Goal: Transaction & Acquisition: Purchase product/service

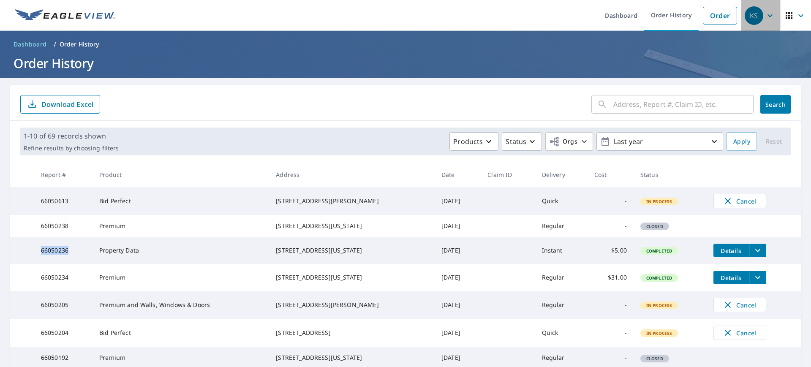
click at [765, 18] on icon "button" at bounding box center [770, 16] width 10 height 10
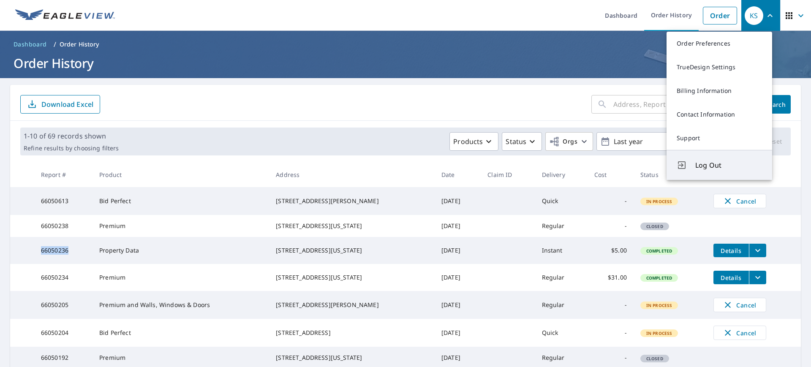
click at [703, 168] on span "Log Out" at bounding box center [728, 165] width 67 height 10
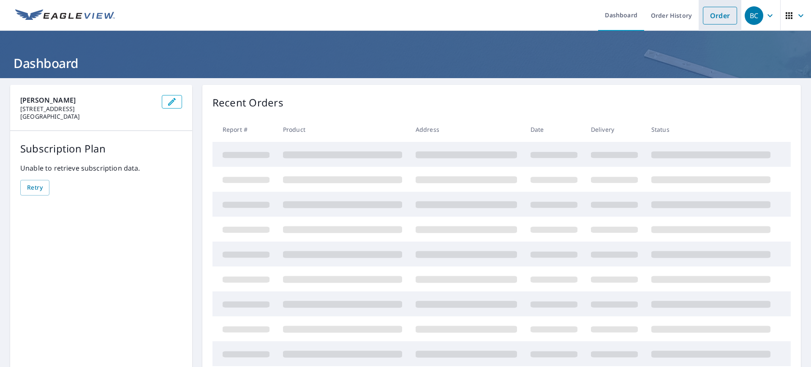
click at [714, 14] on link "Order" at bounding box center [720, 16] width 34 height 18
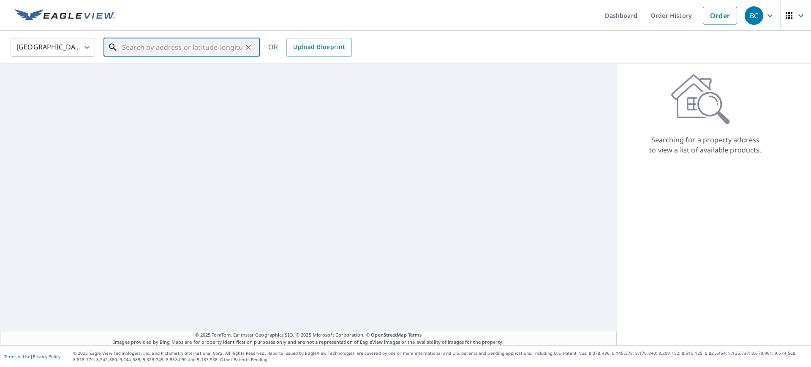
click at [214, 51] on input "text" at bounding box center [182, 47] width 120 height 24
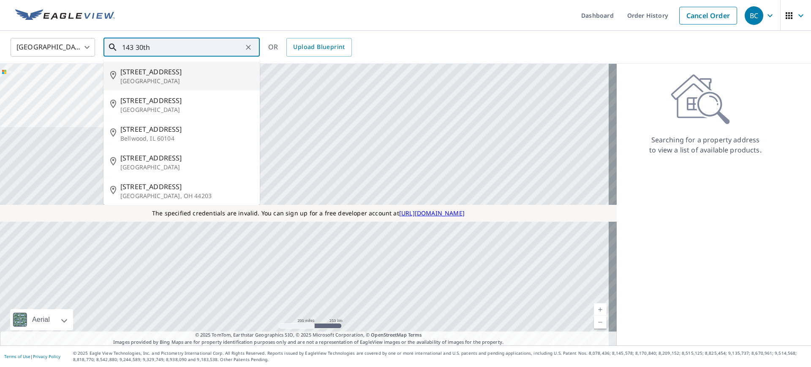
click at [155, 83] on p "Astoria, NY 11102" at bounding box center [186, 81] width 133 height 8
type input "143 30th Dr Astoria, NY 11102"
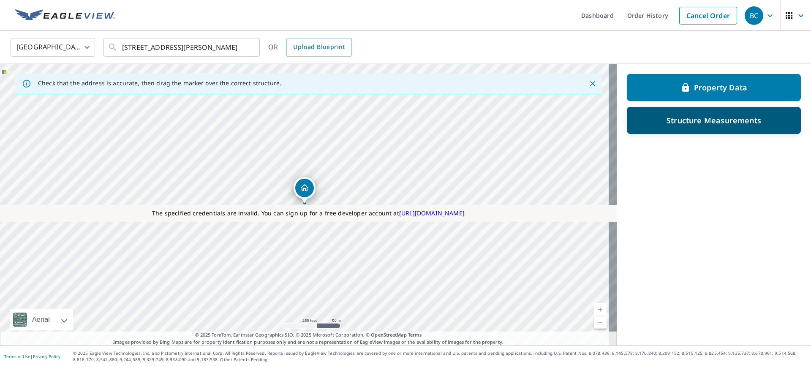
click at [679, 123] on p "Structure Measurements" at bounding box center [713, 120] width 95 height 10
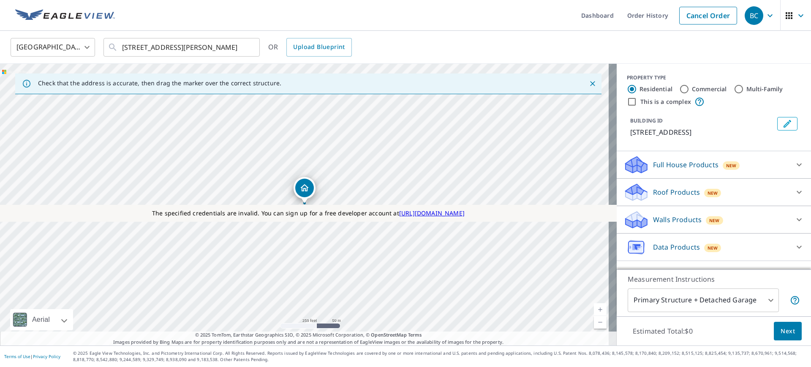
click at [672, 167] on p "Full House Products" at bounding box center [685, 165] width 65 height 10
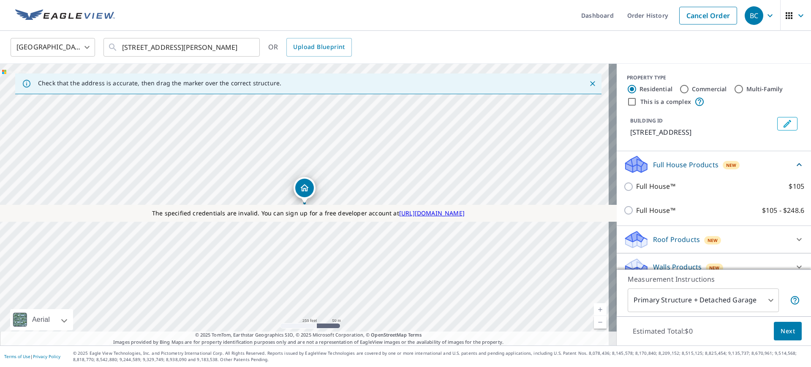
scroll to position [39, 0]
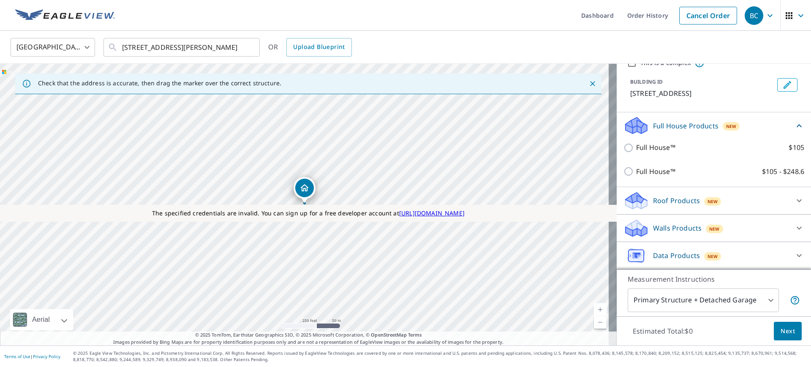
click at [669, 202] on p "Roof Products" at bounding box center [676, 201] width 47 height 10
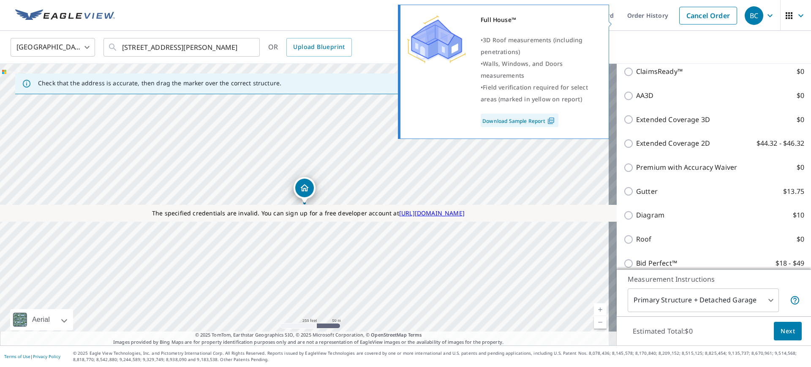
scroll to position [215, 0]
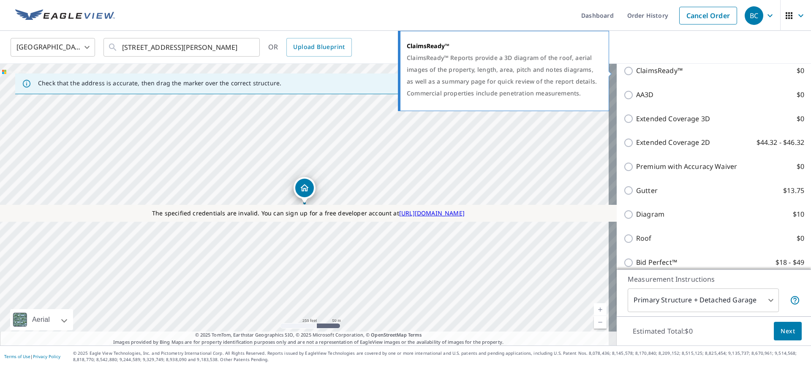
click at [636, 71] on p "ClaimsReady™" at bounding box center [659, 70] width 46 height 11
click at [634, 71] on input "ClaimsReady™ $0" at bounding box center [629, 71] width 13 height 10
checkbox input "true"
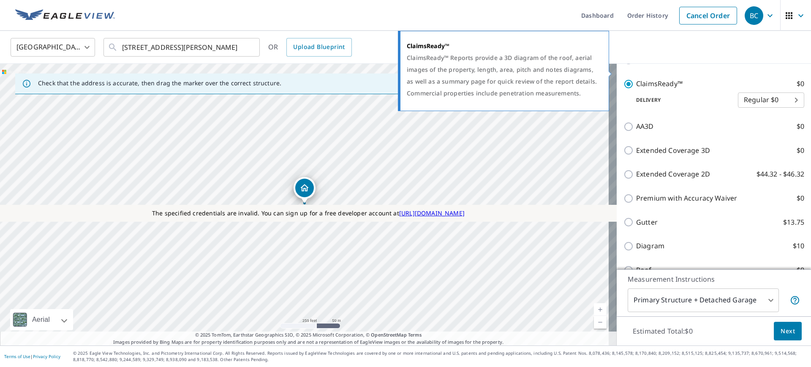
scroll to position [228, 0]
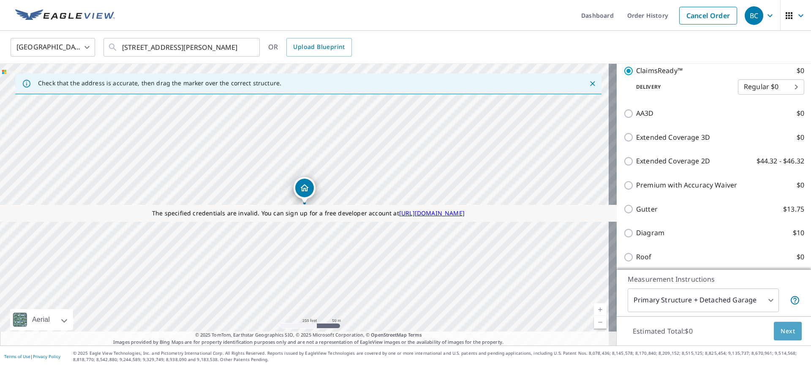
click at [780, 334] on span "Next" at bounding box center [787, 331] width 14 height 11
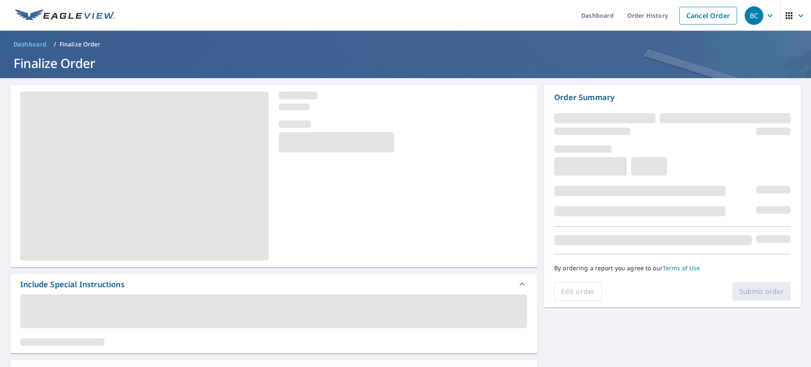
scroll to position [77, 0]
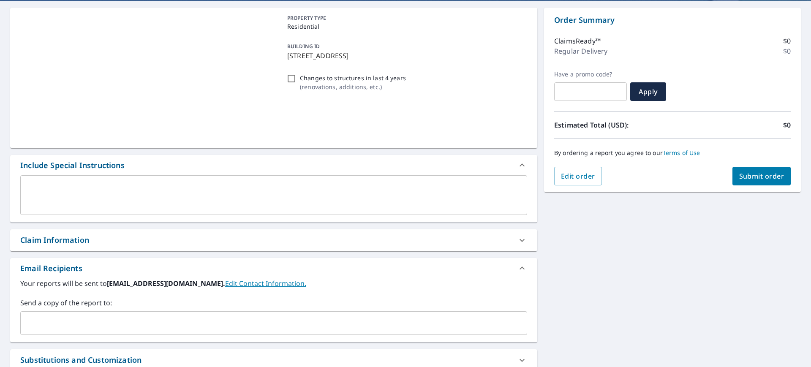
click at [86, 190] on textarea at bounding box center [273, 195] width 495 height 24
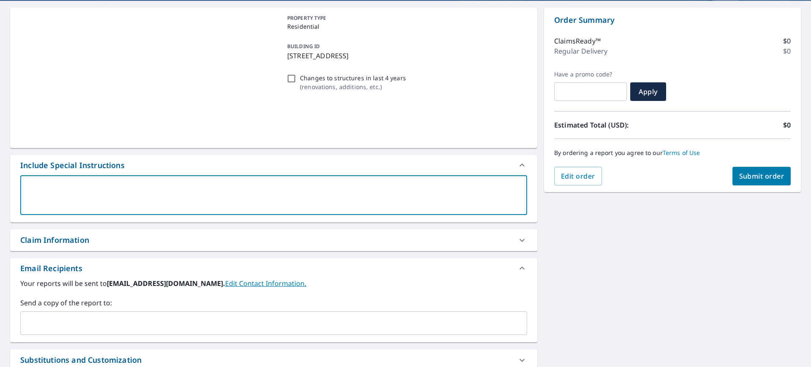
type textarea "d"
type textarea "x"
checkbox input "true"
type textarea "ds"
type textarea "x"
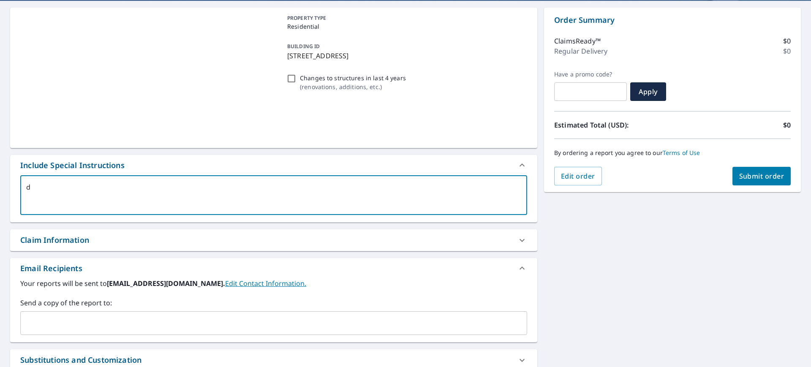
checkbox input "true"
type textarea "dsf"
type textarea "x"
checkbox input "true"
type textarea "dsfg"
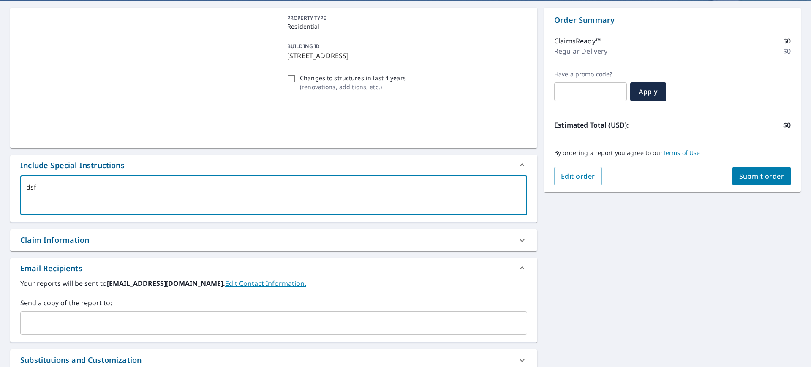
type textarea "x"
checkbox input "true"
type textarea "dsfghj"
type textarea "x"
checkbox input "true"
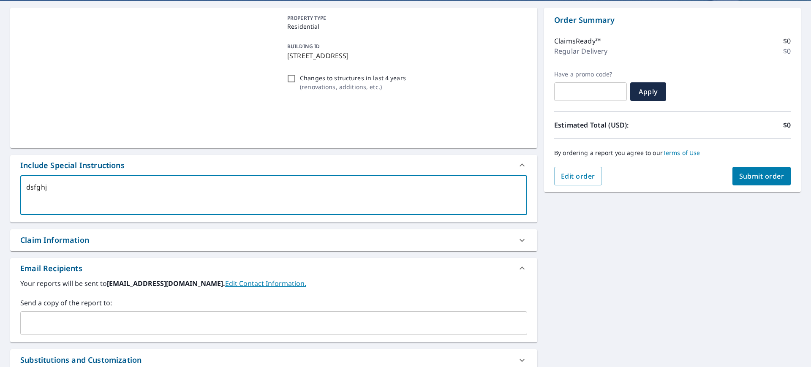
type textarea "dsfghjk"
type textarea "x"
checkbox input "true"
type textarea "dsfghjkm"
type textarea "x"
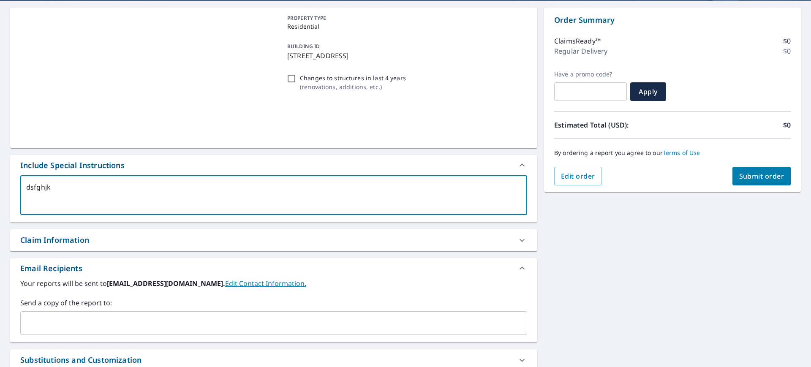
checkbox input "true"
type textarea "dsfghjkmn"
type textarea "x"
checkbox input "true"
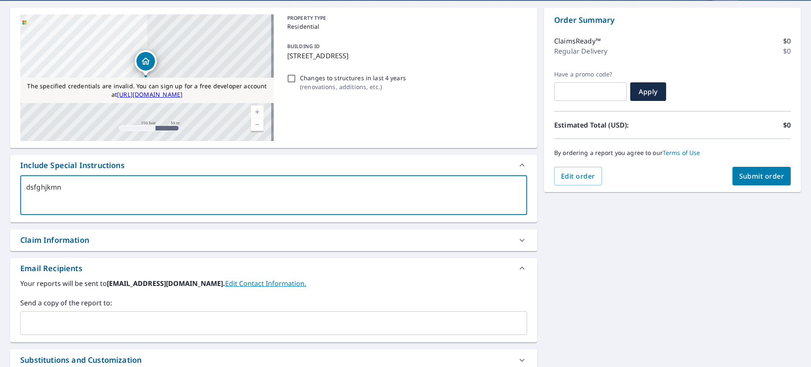
type textarea "dsfghjkmn"
click at [750, 177] on span "Submit order" at bounding box center [761, 175] width 45 height 9
type textarea "x"
checkbox input "true"
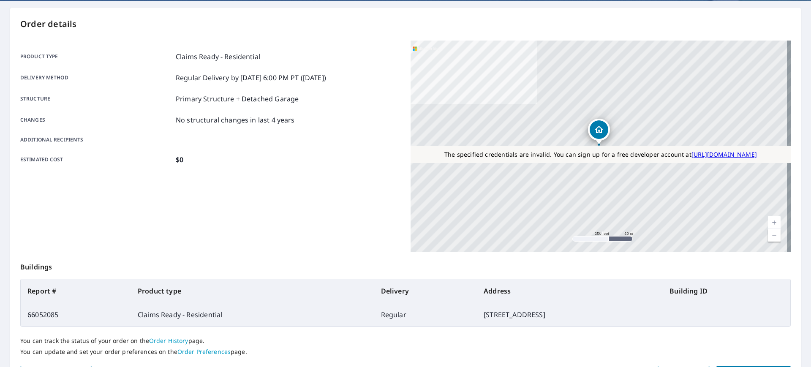
click at [52, 317] on td "66052085" at bounding box center [76, 315] width 110 height 24
copy td "66052085"
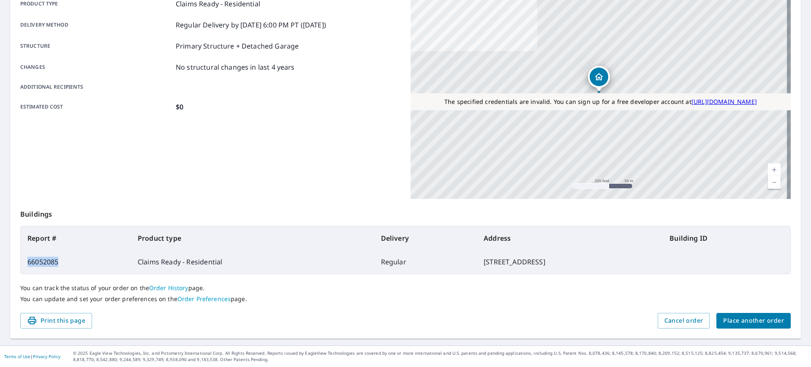
click at [730, 315] on span "Place another order" at bounding box center [753, 320] width 61 height 11
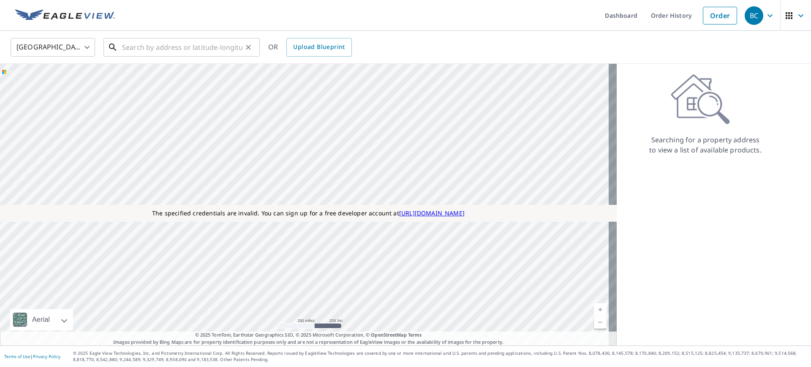
click at [179, 46] on input "text" at bounding box center [182, 47] width 120 height 24
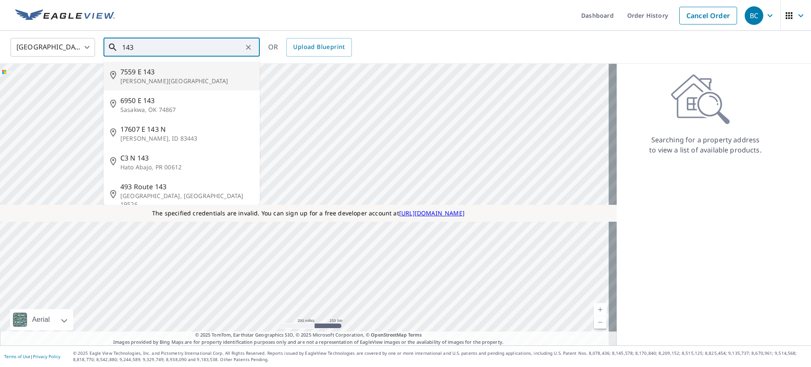
click at [148, 84] on p "Atwood, OK 74827" at bounding box center [186, 81] width 133 height 8
type input "7559 E 143 Atwood, OK 74827"
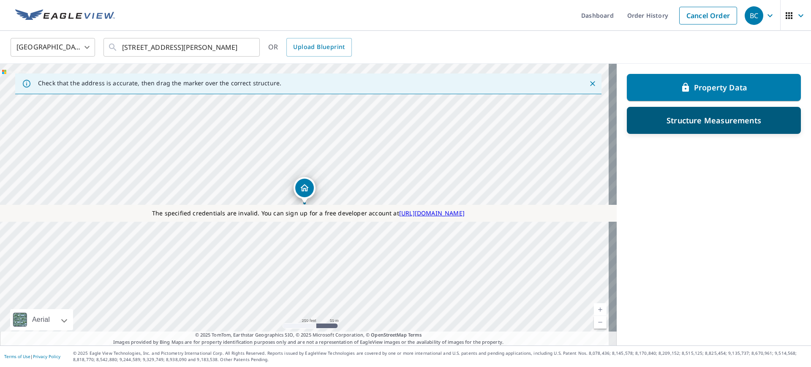
click at [653, 118] on div "Structure Measurements" at bounding box center [714, 120] width 152 height 15
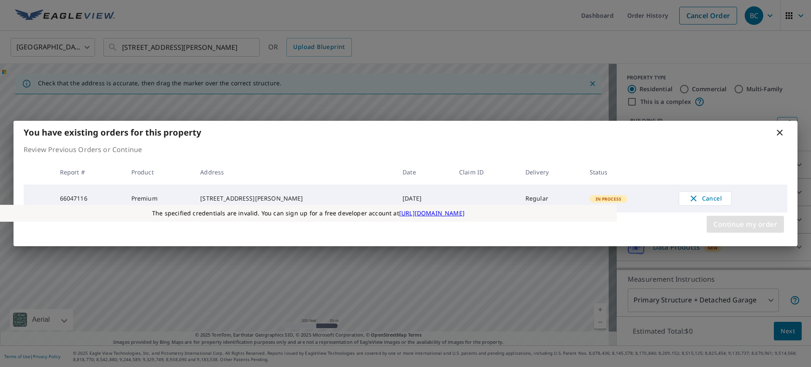
click at [737, 226] on span "Continue my order" at bounding box center [745, 224] width 64 height 12
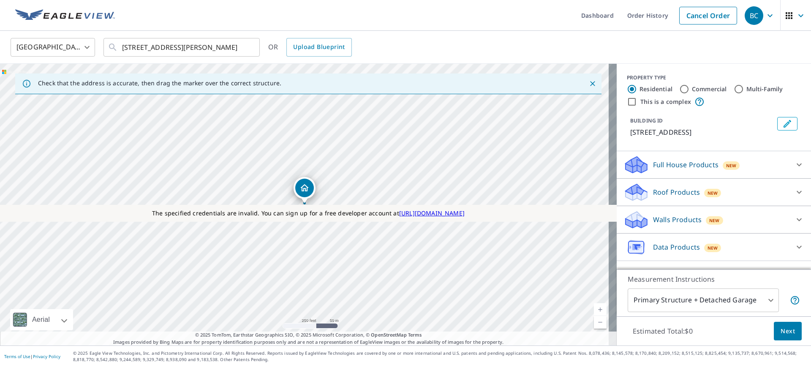
click at [671, 194] on p "Roof Products" at bounding box center [676, 192] width 47 height 10
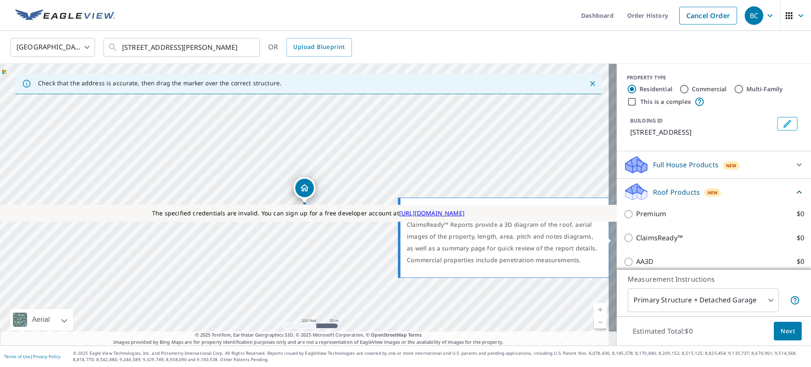
click at [651, 236] on p "ClaimsReady™" at bounding box center [659, 238] width 46 height 11
click at [636, 236] on input "ClaimsReady™ $0" at bounding box center [629, 238] width 13 height 10
checkbox input "true"
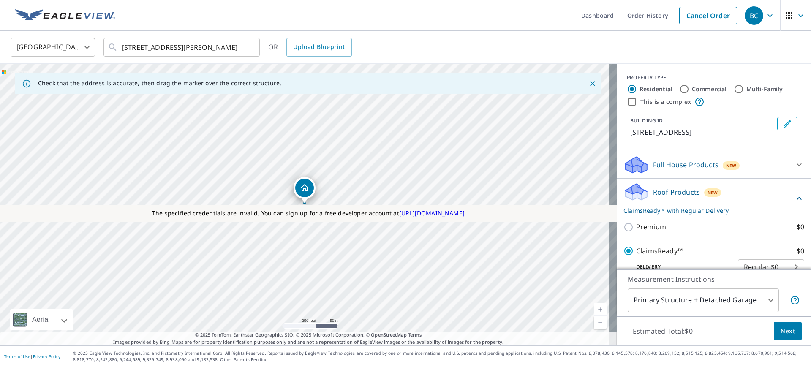
click at [780, 328] on span "Next" at bounding box center [787, 331] width 14 height 11
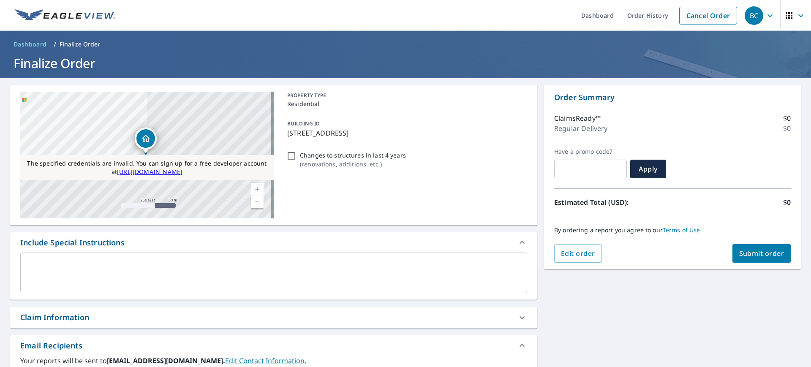
click at [274, 270] on textarea at bounding box center [273, 273] width 495 height 24
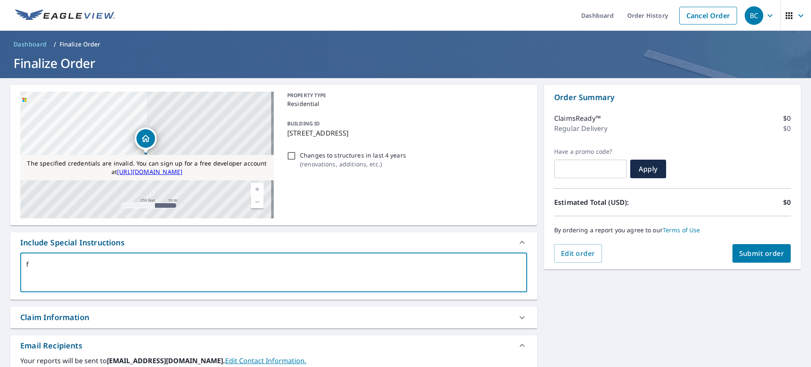
type textarea "fd"
type textarea "x"
checkbox input "true"
type textarea "fd"
click at [749, 256] on span "Submit order" at bounding box center [761, 253] width 45 height 9
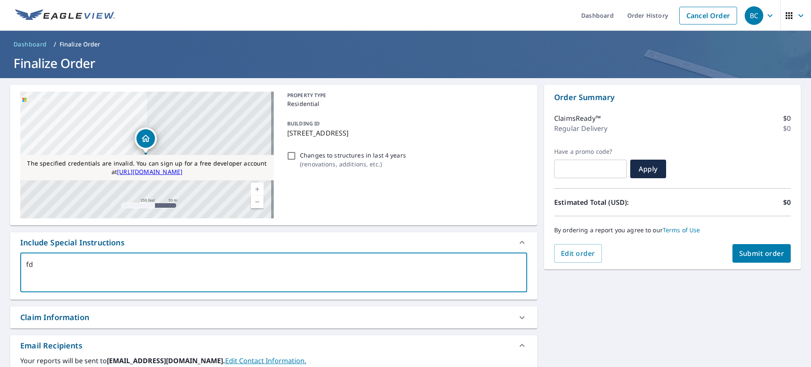
type textarea "x"
checkbox input "true"
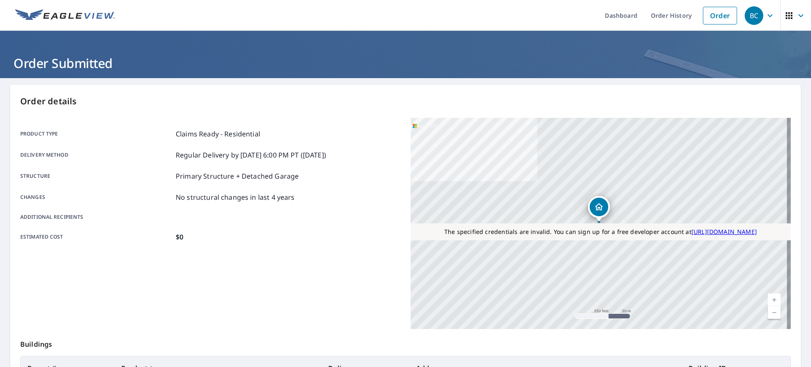
click at [321, 247] on div "Product type Claims Ready - Residential Delivery method Regular Delivery by 10/…" at bounding box center [210, 185] width 380 height 135
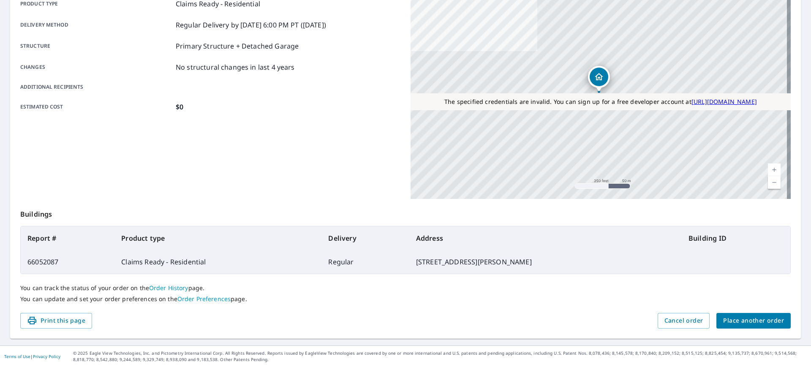
click at [47, 263] on td "66052087" at bounding box center [68, 262] width 94 height 24
copy td "66052087"
click at [736, 321] on span "Place another order" at bounding box center [753, 320] width 61 height 11
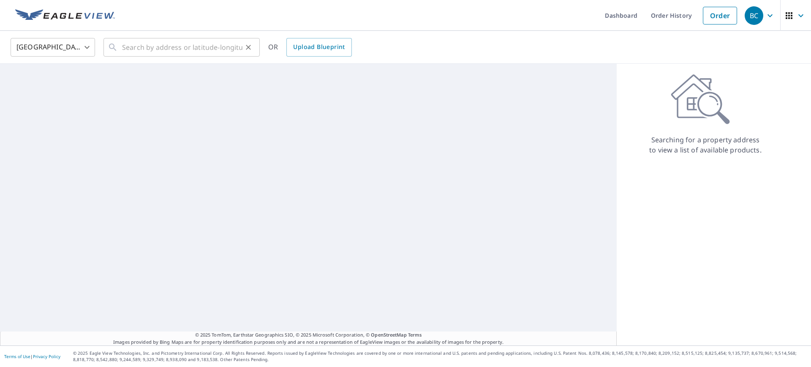
click at [120, 49] on div "​" at bounding box center [181, 47] width 156 height 19
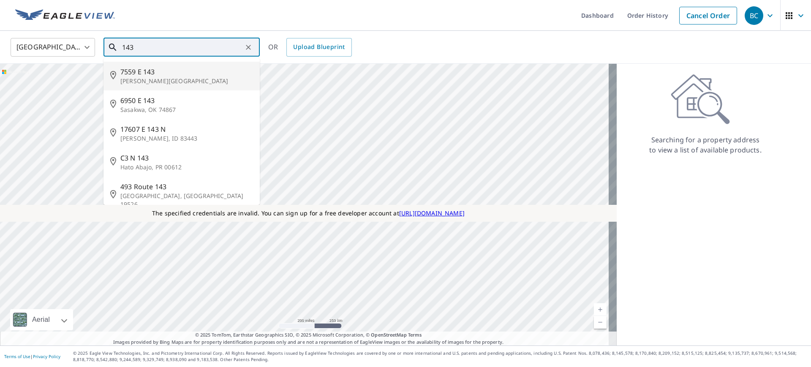
click at [137, 78] on p "Atwood, OK 74827" at bounding box center [186, 81] width 133 height 8
type input "7559 E 143 Atwood, OK 74827"
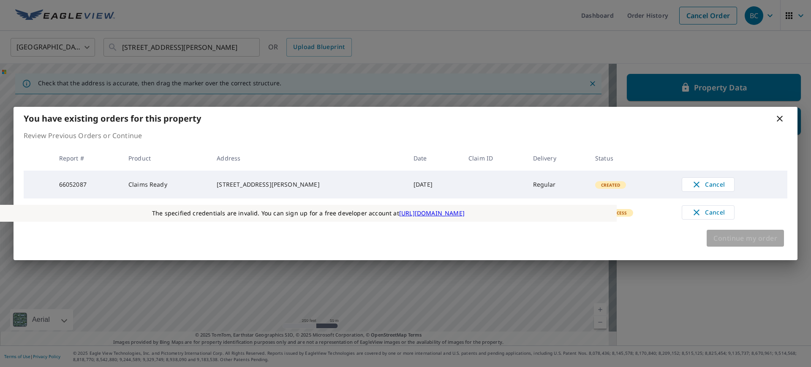
click at [737, 246] on button "Continue my order" at bounding box center [744, 238] width 77 height 17
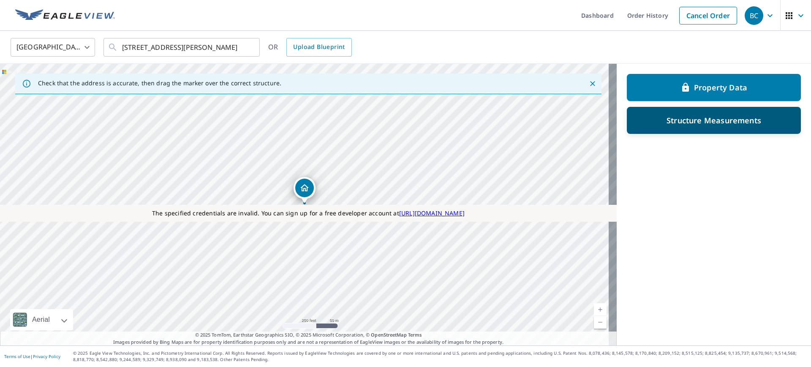
click at [666, 122] on p "Structure Measurements" at bounding box center [713, 120] width 95 height 10
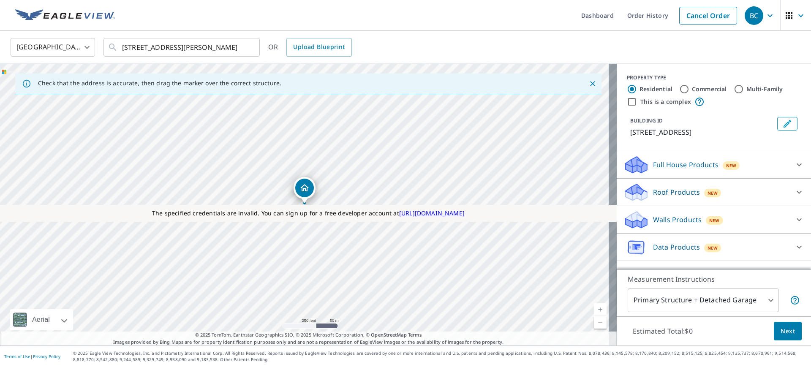
click at [651, 198] on div "Roof Products New" at bounding box center [706, 192] width 166 height 20
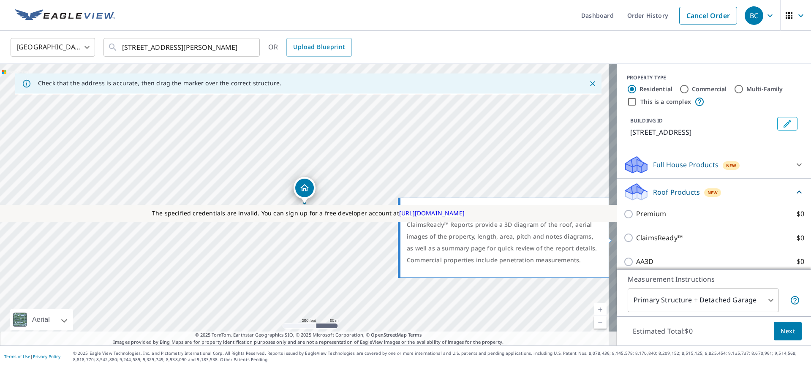
click at [646, 239] on p "ClaimsReady™" at bounding box center [659, 238] width 46 height 11
click at [636, 239] on input "ClaimsReady™ $0" at bounding box center [629, 238] width 13 height 10
checkbox input "true"
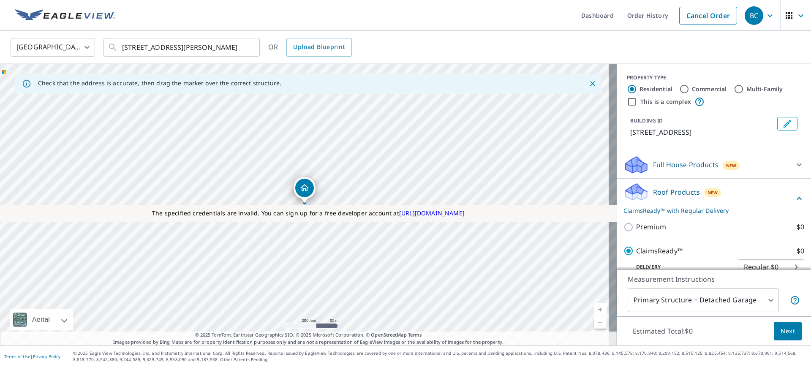
click at [780, 331] on span "Next" at bounding box center [787, 331] width 14 height 11
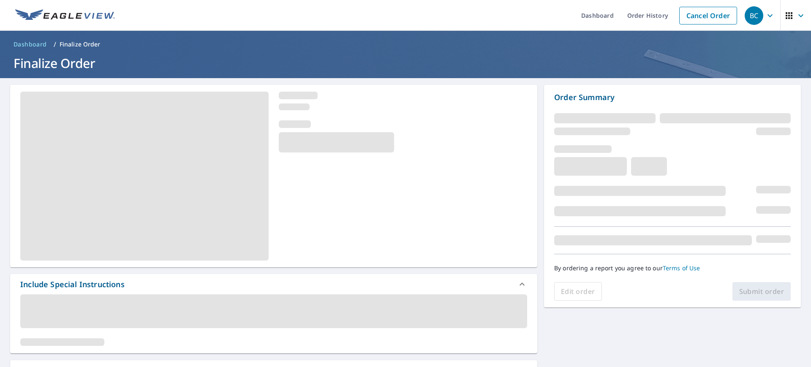
scroll to position [126, 0]
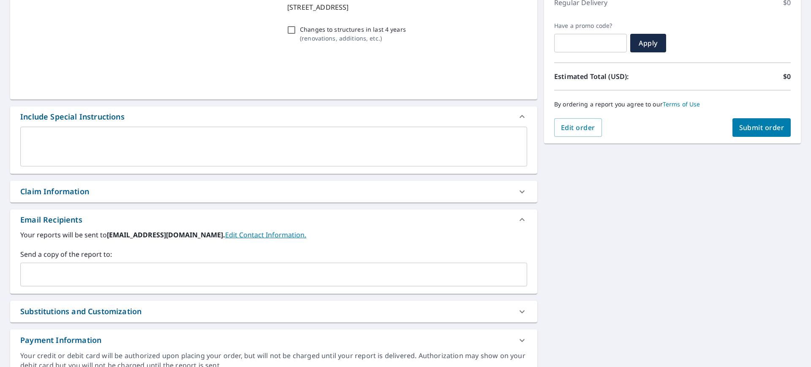
click at [97, 139] on textarea at bounding box center [273, 147] width 495 height 24
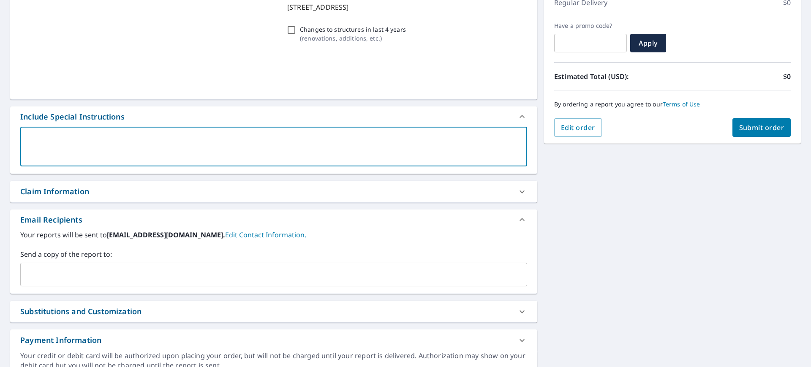
type textarea "f"
type textarea "x"
checkbox input "true"
type textarea "ff"
type textarea "x"
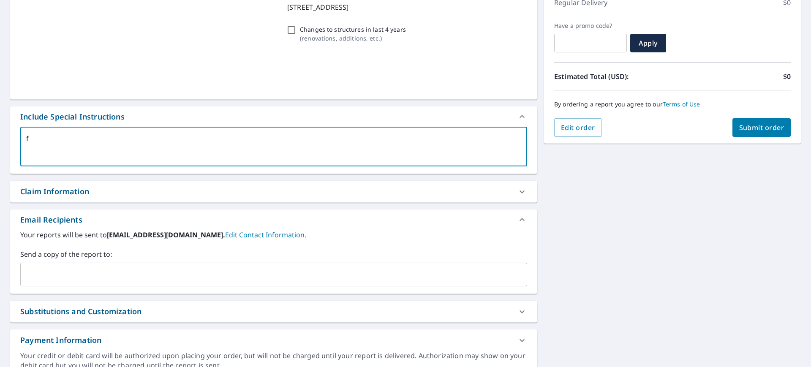
checkbox input "true"
type textarea "fft"
type textarea "x"
checkbox input "true"
type textarea "ffty"
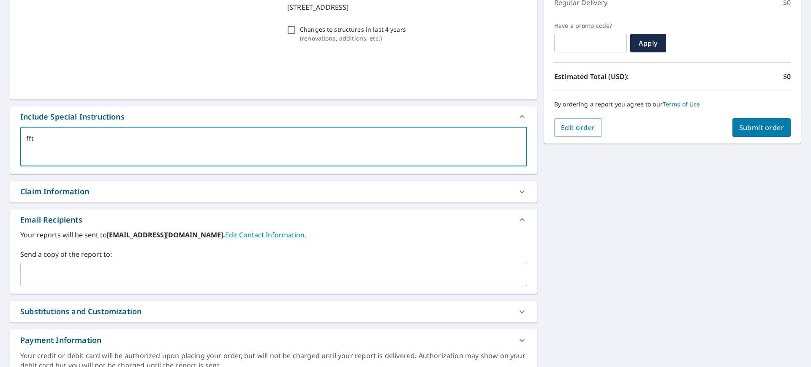
type textarea "x"
checkbox input "true"
type textarea "fftyu"
type textarea "x"
checkbox input "true"
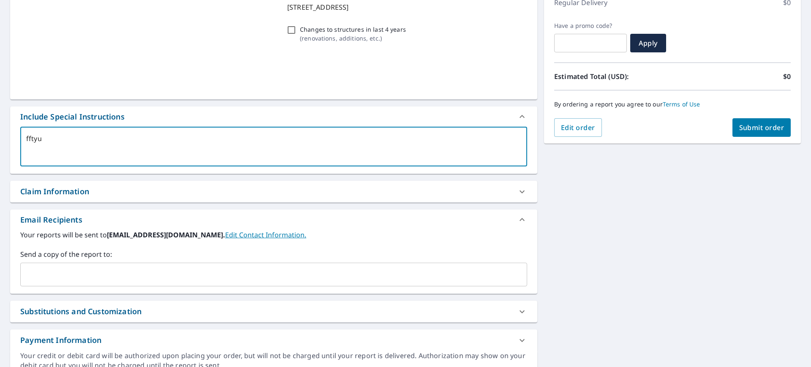
type textarea "fftyui"
type textarea "x"
checkbox input "true"
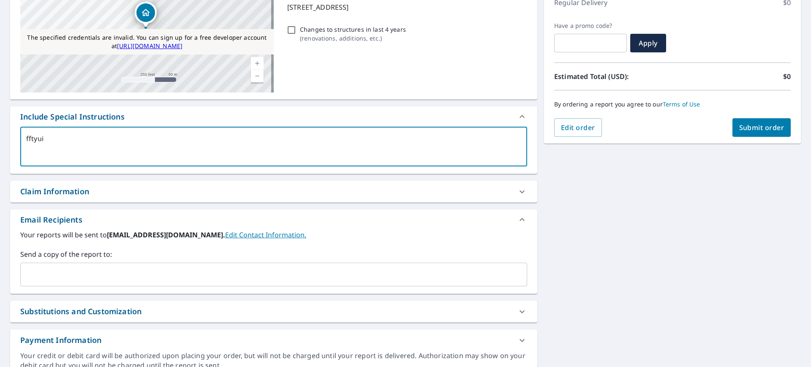
type textarea "fftyui"
click at [739, 128] on span "Submit order" at bounding box center [761, 127] width 45 height 9
type textarea "x"
checkbox input "true"
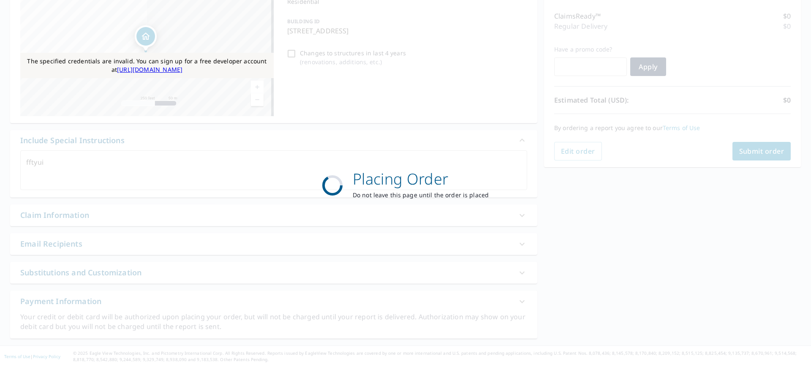
scroll to position [102, 0]
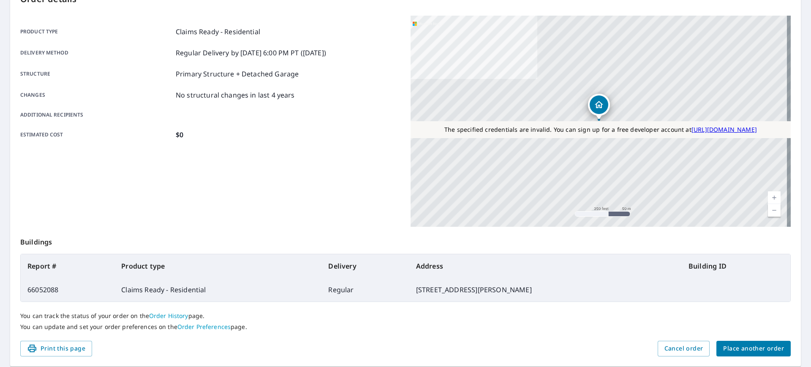
click at [47, 293] on td "66052088" at bounding box center [68, 290] width 94 height 24
copy td "66052088"
